Goal: Task Accomplishment & Management: Use online tool/utility

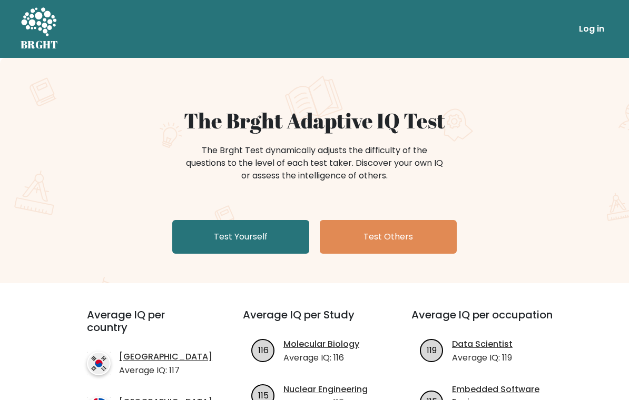
click at [212, 243] on link "Test Yourself" at bounding box center [240, 237] width 137 height 34
click at [283, 235] on link "Test Yourself" at bounding box center [240, 237] width 137 height 34
click at [286, 248] on link "Test Yourself" at bounding box center [240, 237] width 137 height 34
click at [278, 225] on link "Test Yourself" at bounding box center [240, 237] width 137 height 34
click at [279, 232] on link "Test Yourself" at bounding box center [240, 237] width 137 height 34
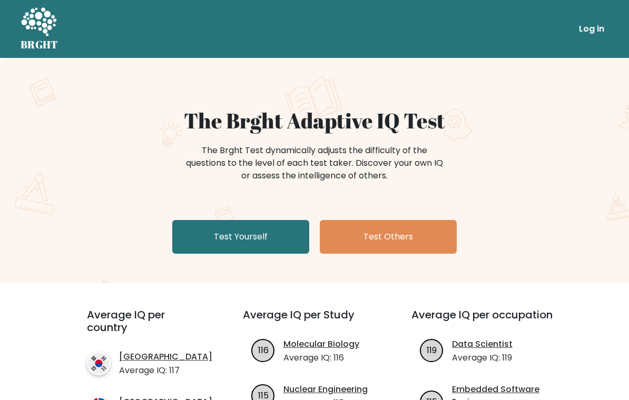
click at [274, 244] on link "Test Yourself" at bounding box center [240, 237] width 137 height 34
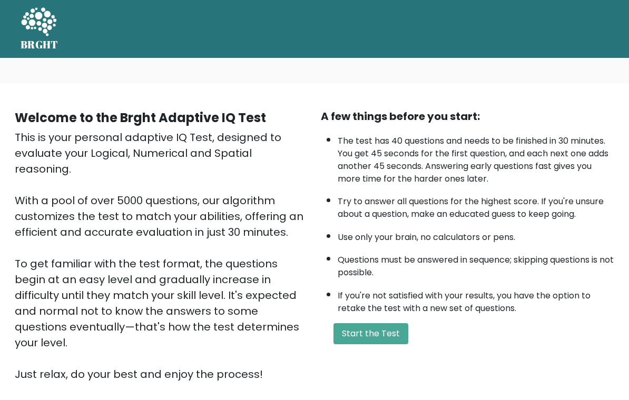
click at [396, 323] on button "Start the Test" at bounding box center [370, 333] width 75 height 21
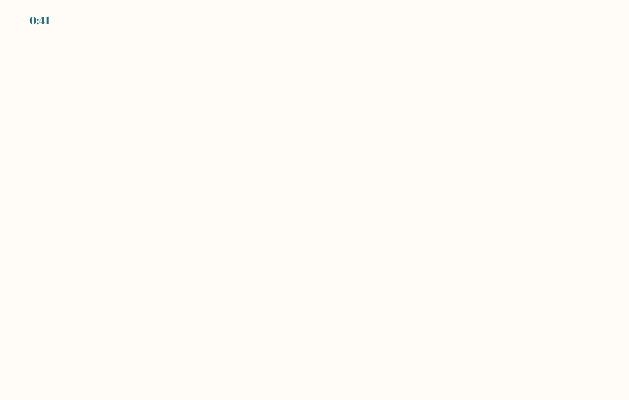
click at [283, 243] on body "0:41" at bounding box center [314, 200] width 629 height 400
click at [283, 242] on body "0:41" at bounding box center [314, 200] width 629 height 400
click at [285, 243] on body "0:40" at bounding box center [314, 200] width 629 height 400
click at [271, 245] on body "0:40" at bounding box center [314, 200] width 629 height 400
click at [318, 237] on body "0:40" at bounding box center [314, 200] width 629 height 400
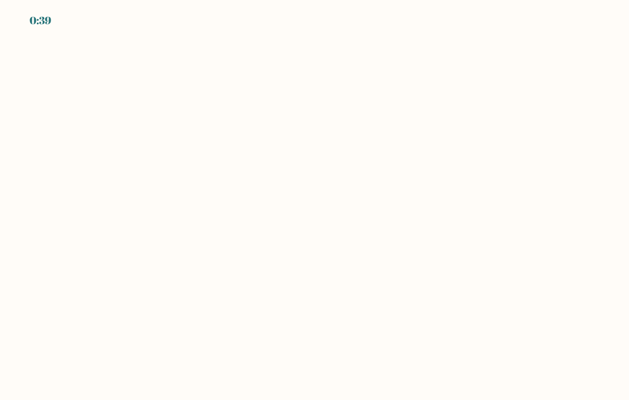
click at [314, 237] on body "0:39" at bounding box center [314, 200] width 629 height 400
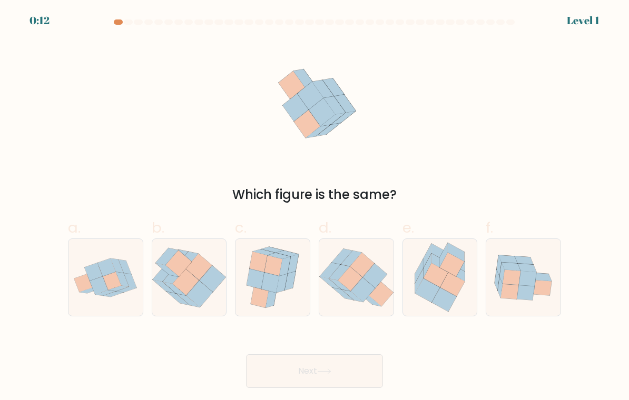
click at [95, 295] on icon at bounding box center [105, 278] width 74 height 56
click at [314, 207] on input "a." at bounding box center [314, 203] width 1 height 7
radio input "true"
click at [354, 371] on button "Next" at bounding box center [314, 371] width 137 height 34
click at [342, 373] on button "Next" at bounding box center [314, 371] width 137 height 34
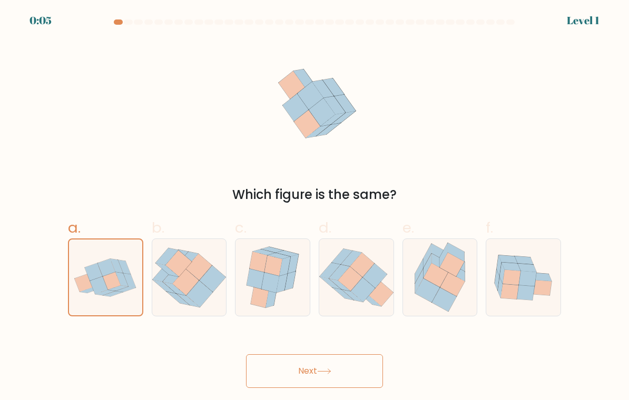
click at [327, 374] on icon at bounding box center [324, 371] width 14 height 6
click at [97, 271] on icon at bounding box center [94, 271] width 18 height 17
click at [314, 207] on input "a." at bounding box center [314, 203] width 1 height 7
click at [324, 367] on button "Next" at bounding box center [314, 371] width 137 height 34
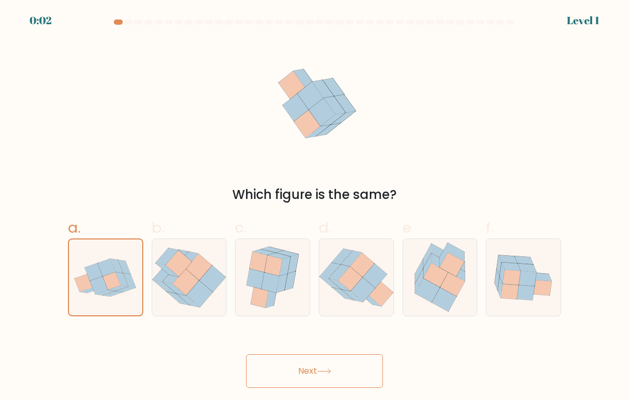
click at [314, 369] on button "Next" at bounding box center [314, 371] width 137 height 34
